Goal: Transaction & Acquisition: Obtain resource

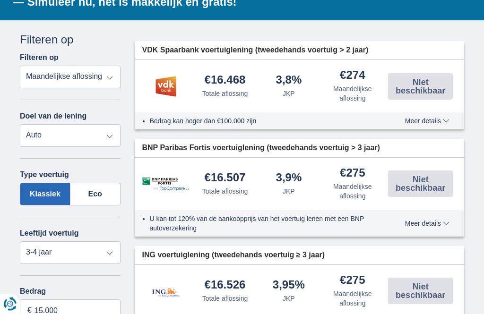
scroll to position [203, 0]
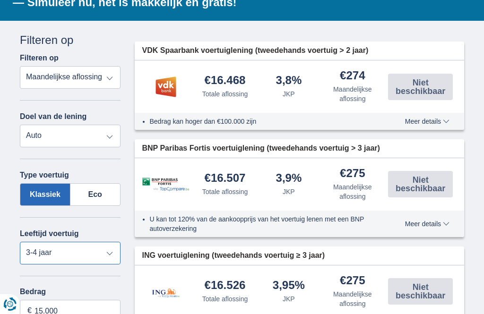
click at [114, 255] on select "Nieuw 0-1 jaar 1-2 jaar 2-3 jaar 3-4 jaar 4-5 jaar 5+ jaar" at bounding box center [70, 253] width 101 height 23
select select "5+"
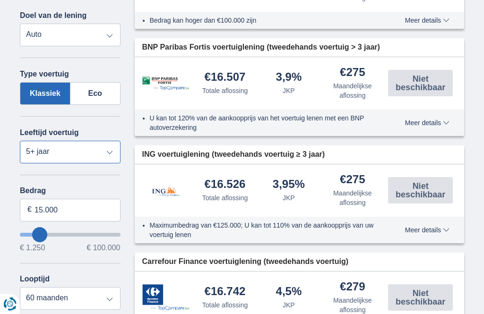
scroll to position [306, 0]
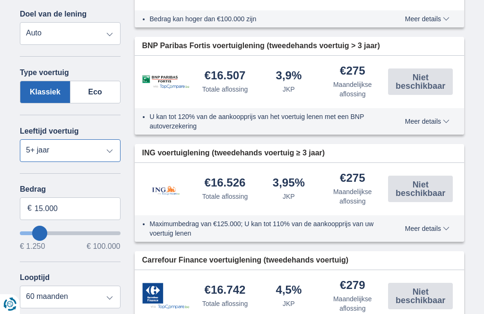
type input "16.250"
type input "16250"
type input "18.250"
type input "18250"
type input "19.250"
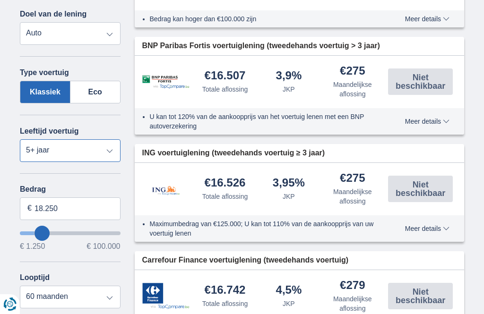
type input "19250"
type input "20.250"
type input "20250"
type input "21.250"
type input "21250"
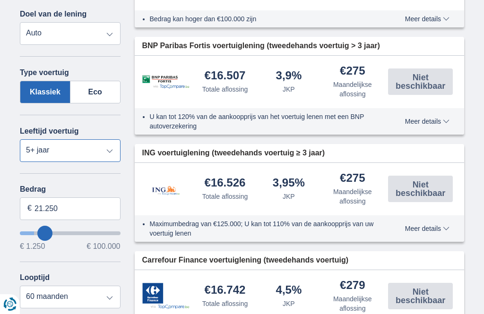
type input "22.250"
type input "22250"
select select "120"
type input "23.250"
type input "24250"
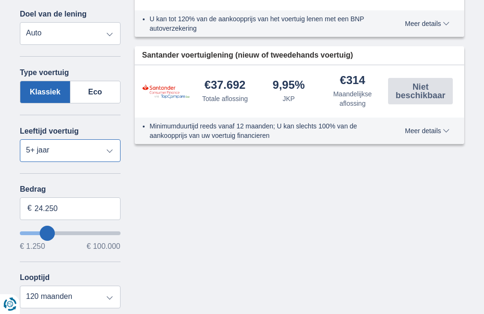
type input "32.250"
type input "32250"
type input "33.250"
type input "33250"
type input "34.250"
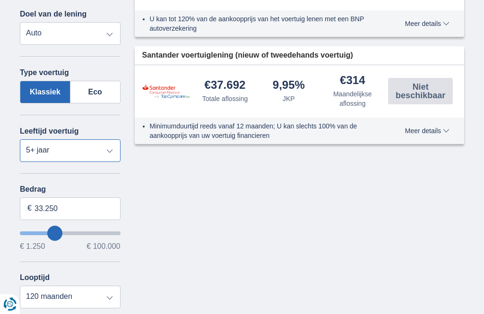
type input "34250"
type input "35.250"
type input "35250"
type input "34.250"
type input "34250"
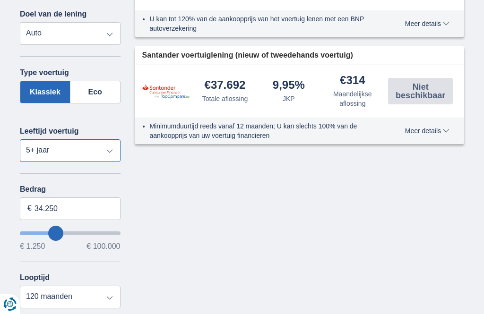
type input "33.250"
type input "33250"
type input "32.250"
type input "32250"
type input "31.250"
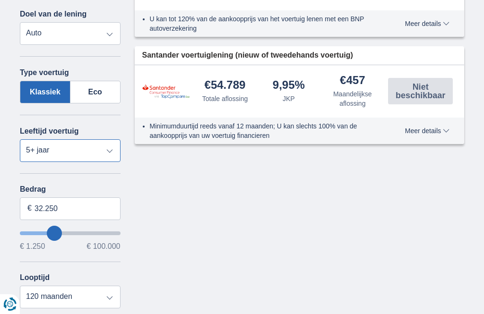
type input "31250"
type input "30.250"
type input "30250"
type input "29.250"
type input "29250"
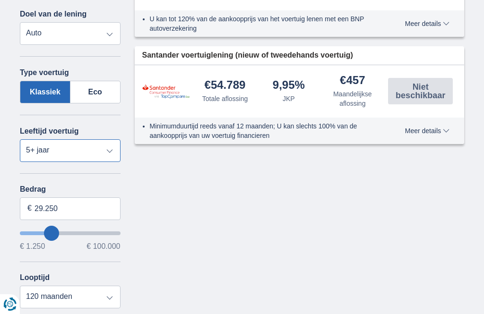
type input "28.250"
type input "28250"
type input "27.250"
type input "27250"
type input "26.250"
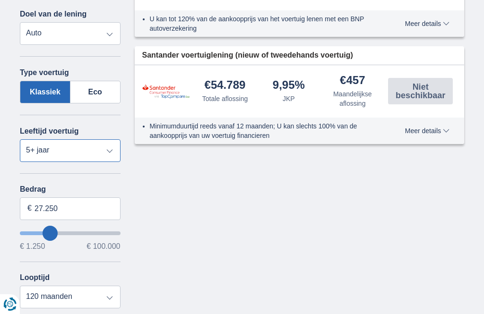
type input "26250"
type input "25.250"
type input "25250"
type input "24.250"
type input "24250"
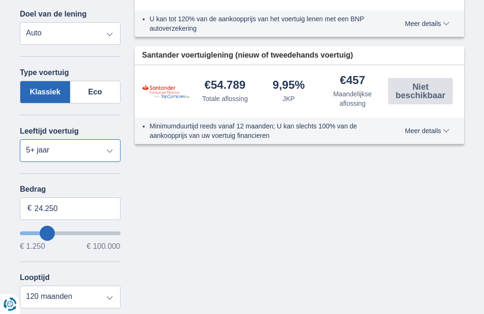
type input "23.250"
type input "23250"
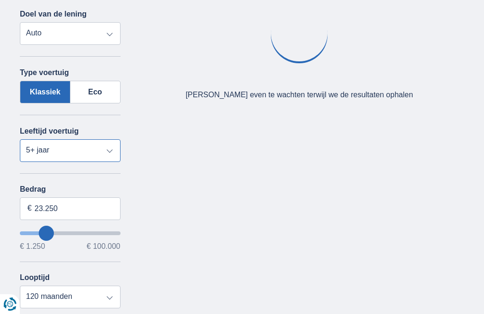
type input "24.250"
type input "24250"
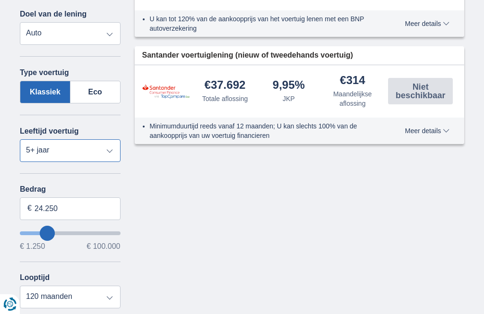
type input "25.250"
type input "25250"
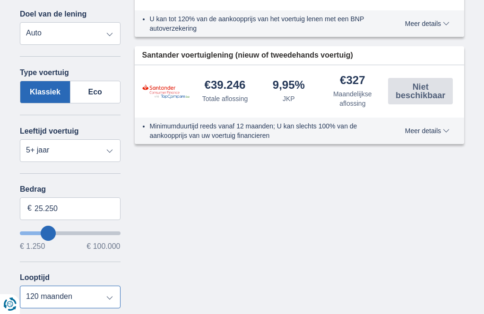
click at [109, 303] on select "12 maanden 18 maanden 24 maanden 30 maanden 36 maanden 42 maanden 48 maanden 60…" at bounding box center [70, 297] width 101 height 23
select select "24"
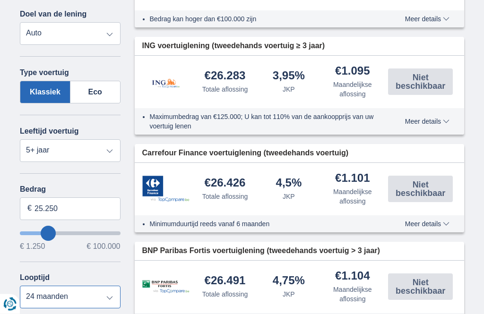
scroll to position [336, 0]
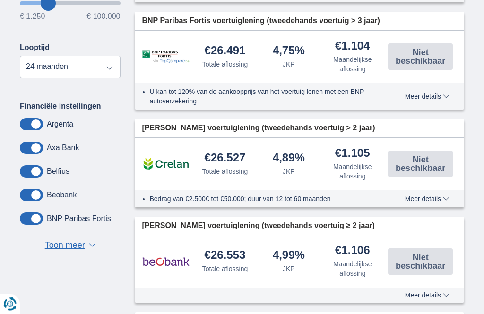
click at [88, 252] on button "Toon meer Toon minder ▼ ▲" at bounding box center [70, 246] width 56 height 13
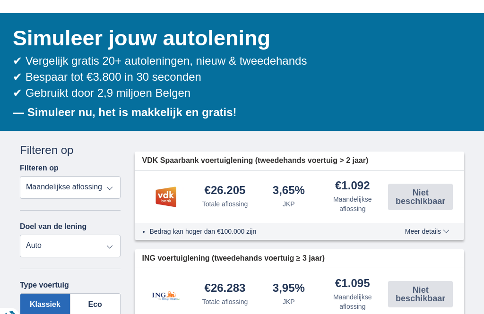
scroll to position [92, 0]
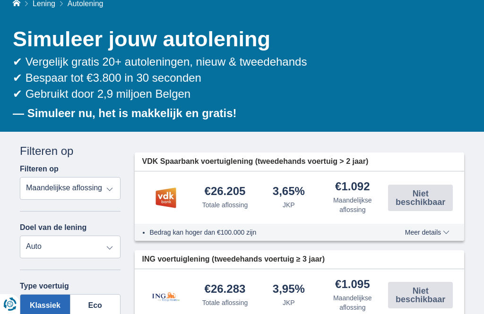
click at [438, 233] on span "Meer details" at bounding box center [427, 232] width 44 height 7
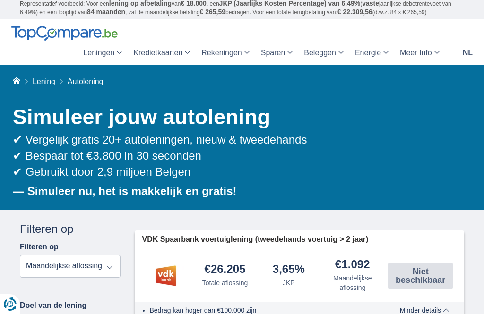
scroll to position [0, 0]
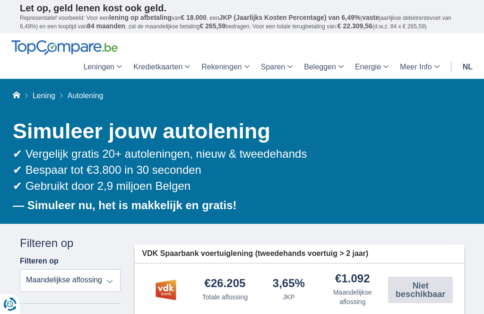
click at [389, 137] on h1 "Simuleer jouw autolening" at bounding box center [238, 131] width 451 height 29
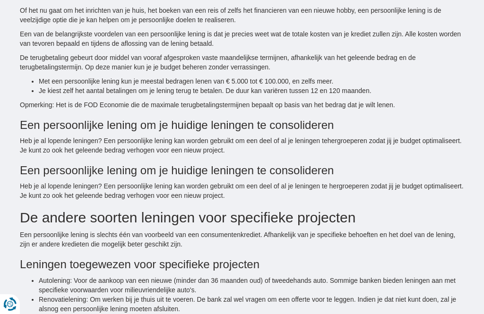
scroll to position [1578, 0]
